Goal: Task Accomplishment & Management: Complete application form

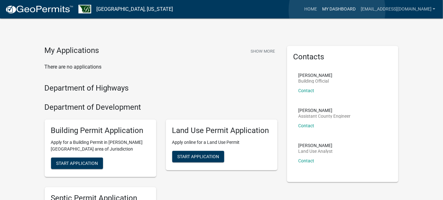
click at [337, 10] on link "My Dashboard" at bounding box center [339, 9] width 39 height 12
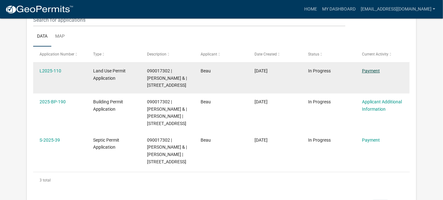
scroll to position [84, 0]
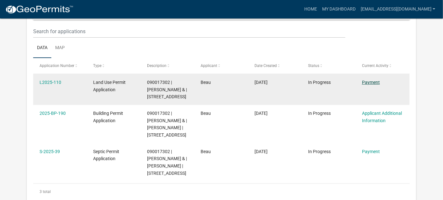
click at [371, 81] on link "Payment" at bounding box center [371, 82] width 18 height 5
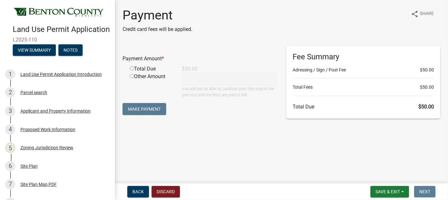
click at [130, 68] on input "radio" at bounding box center [132, 68] width 4 height 4
radio input "true"
type input "50"
click at [153, 107] on button "Make Payment" at bounding box center [144, 109] width 44 height 12
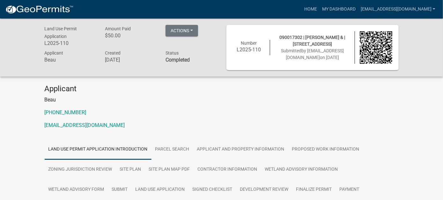
scroll to position [64, 0]
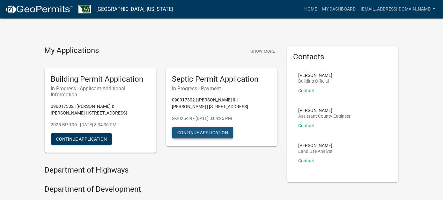
click at [205, 137] on button "Continue Application" at bounding box center [202, 132] width 61 height 11
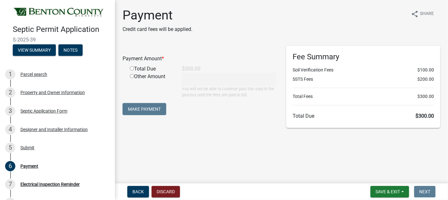
click at [130, 66] on input "radio" at bounding box center [132, 68] width 4 height 4
radio input "true"
type input "300"
click at [141, 106] on button "Make Payment" at bounding box center [144, 109] width 44 height 12
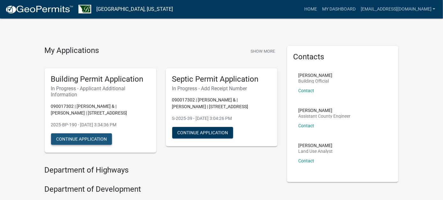
click at [77, 137] on button "Continue Application" at bounding box center [81, 138] width 61 height 11
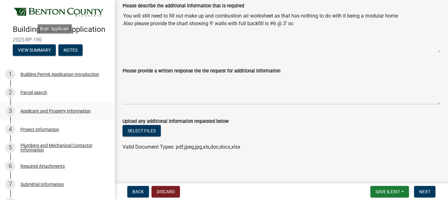
scroll to position [64, 0]
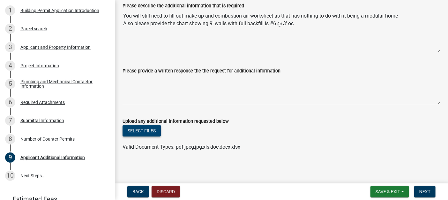
click at [140, 130] on button "Select files" at bounding box center [141, 130] width 38 height 11
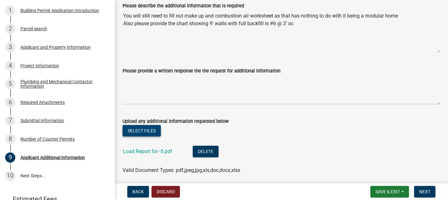
click at [144, 128] on button "Select files" at bounding box center [141, 130] width 38 height 11
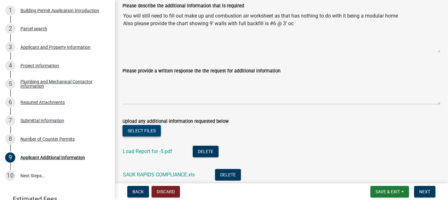
scroll to position [102, 0]
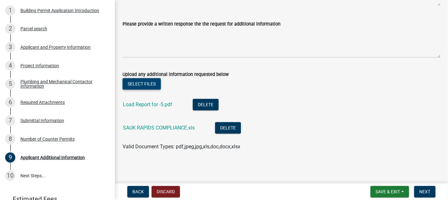
click at [137, 81] on button "Select files" at bounding box center [141, 83] width 38 height 11
click at [141, 85] on button "Select files" at bounding box center [141, 83] width 38 height 11
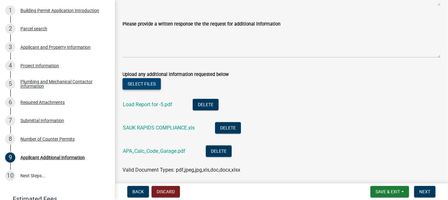
click at [141, 85] on button "Select files" at bounding box center [141, 83] width 38 height 11
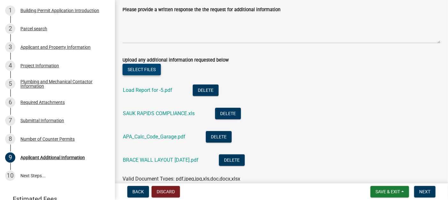
scroll to position [149, 0]
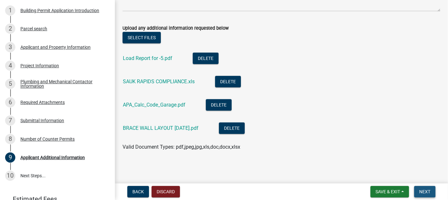
click at [423, 189] on span "Next" at bounding box center [424, 191] width 11 height 5
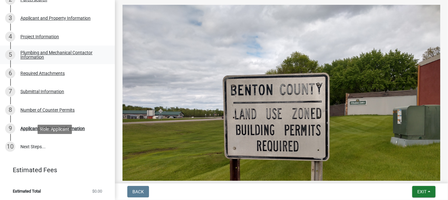
scroll to position [0, 0]
